Goal: Transaction & Acquisition: Download file/media

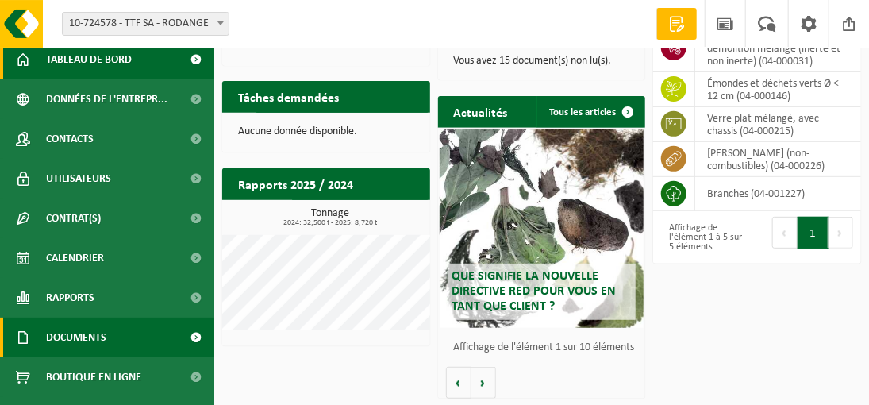
scroll to position [79, 0]
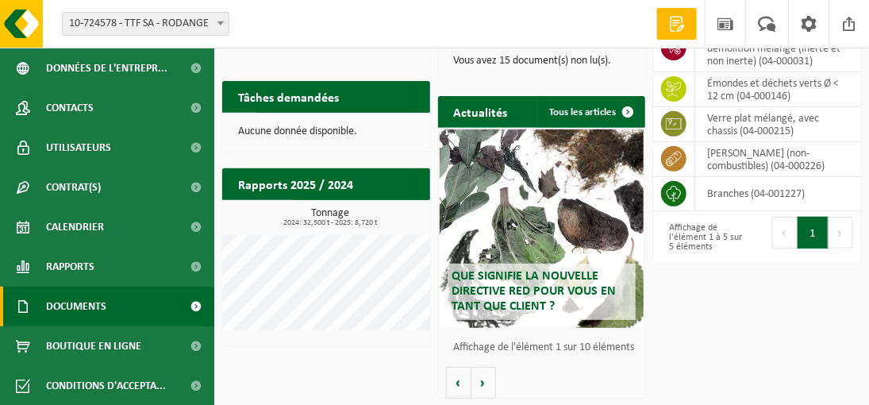
click at [71, 306] on span "Documents" at bounding box center [76, 307] width 60 height 40
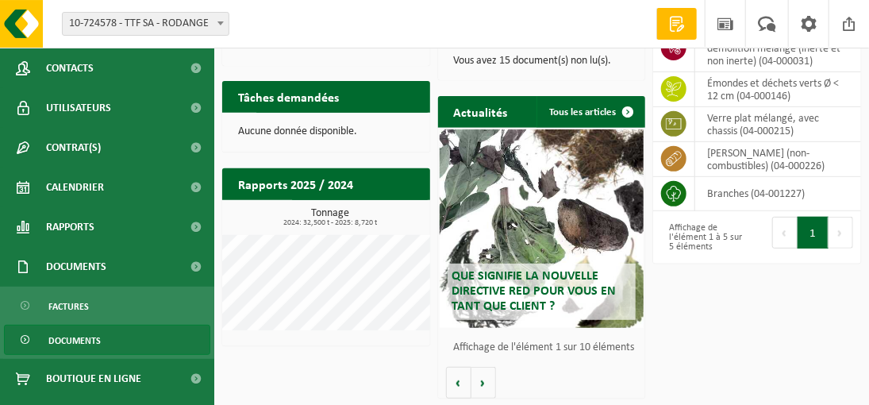
scroll to position [151, 0]
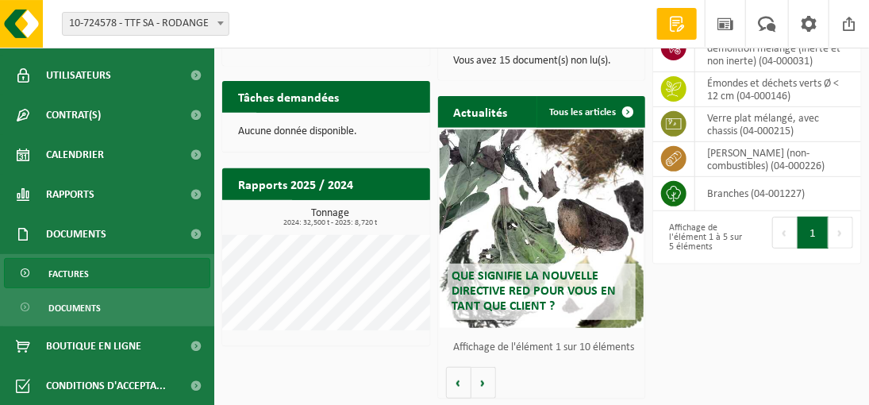
click at [74, 273] on span "Factures" at bounding box center [68, 274] width 40 height 30
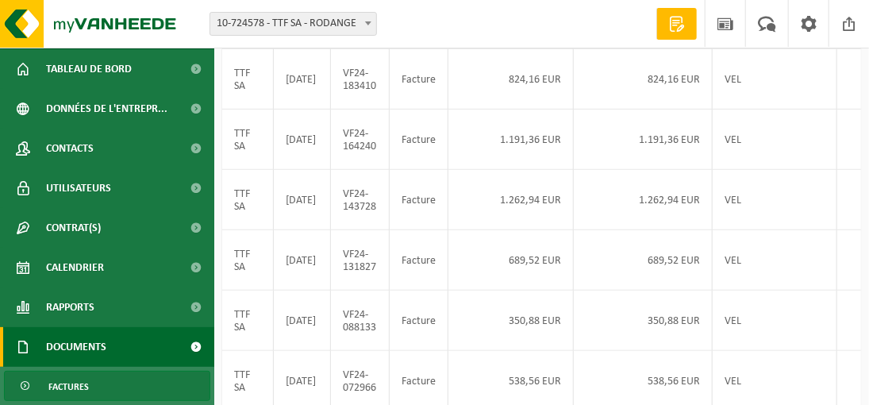
scroll to position [79, 0]
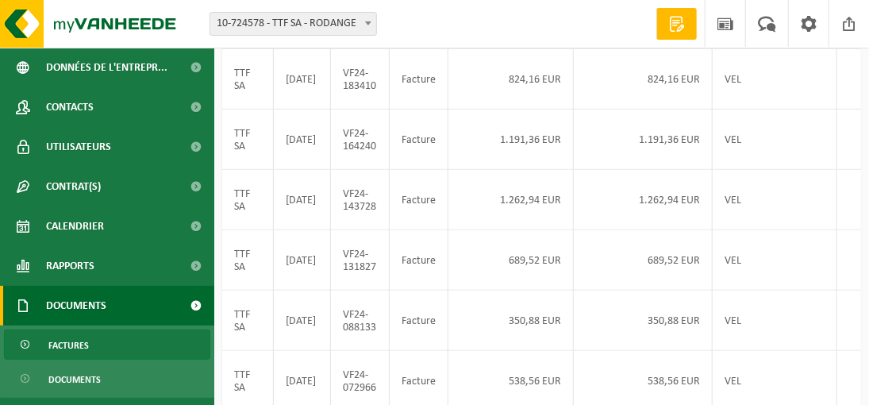
click at [87, 302] on span "Documents" at bounding box center [76, 306] width 60 height 40
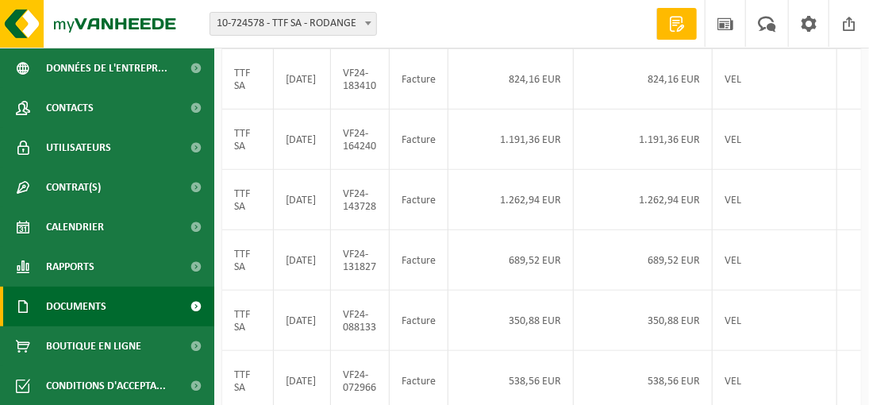
click at [89, 302] on span "Documents" at bounding box center [76, 307] width 60 height 40
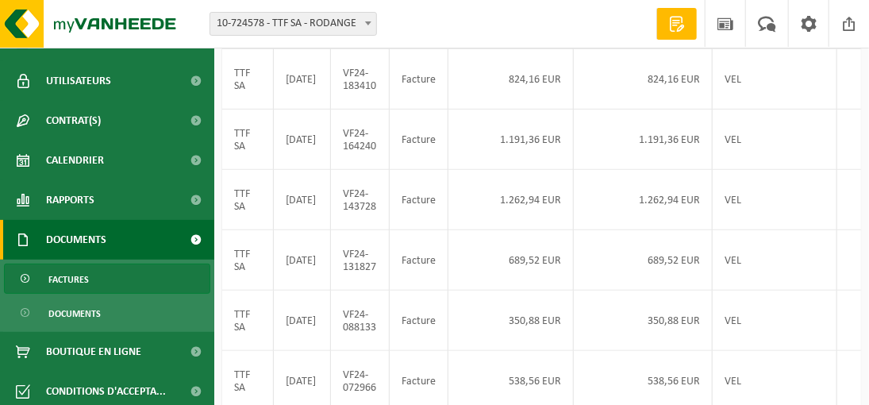
scroll to position [151, 0]
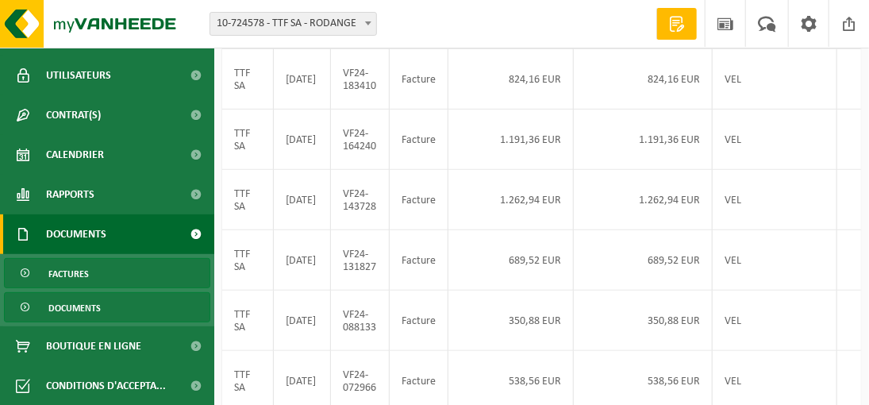
click at [65, 306] on span "Documents" at bounding box center [74, 308] width 52 height 30
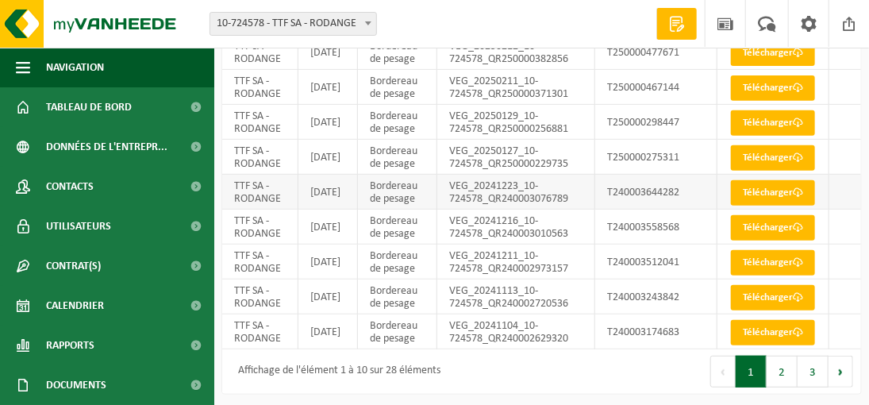
scroll to position [238, 0]
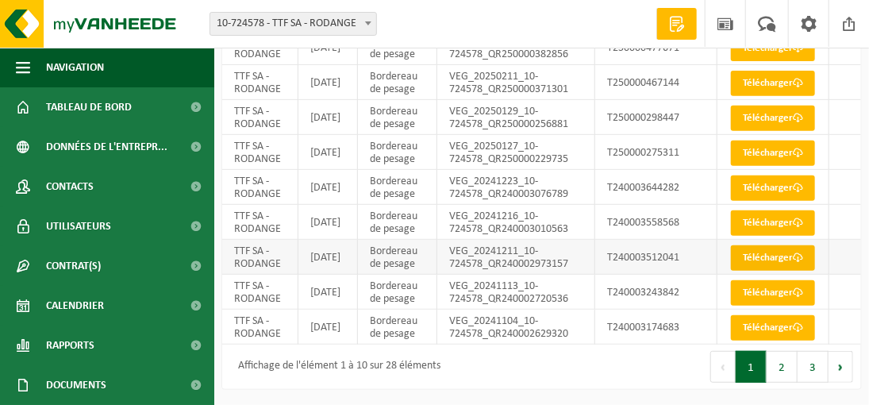
click at [781, 271] on link "Télécharger" at bounding box center [773, 257] width 84 height 25
click at [773, 236] on link "Télécharger" at bounding box center [773, 222] width 84 height 25
click at [784, 333] on link "Télécharger" at bounding box center [773, 327] width 84 height 25
